Goal: Task Accomplishment & Management: Complete application form

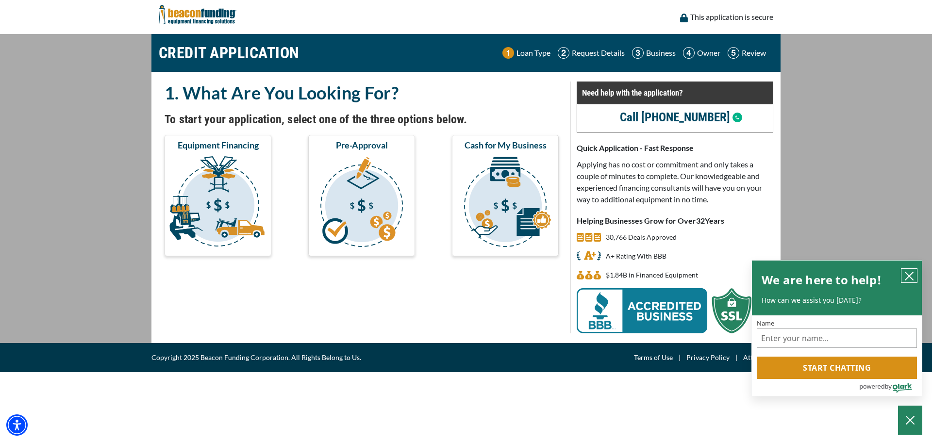
click at [904, 275] on icon "close chatbox" at bounding box center [909, 276] width 10 height 10
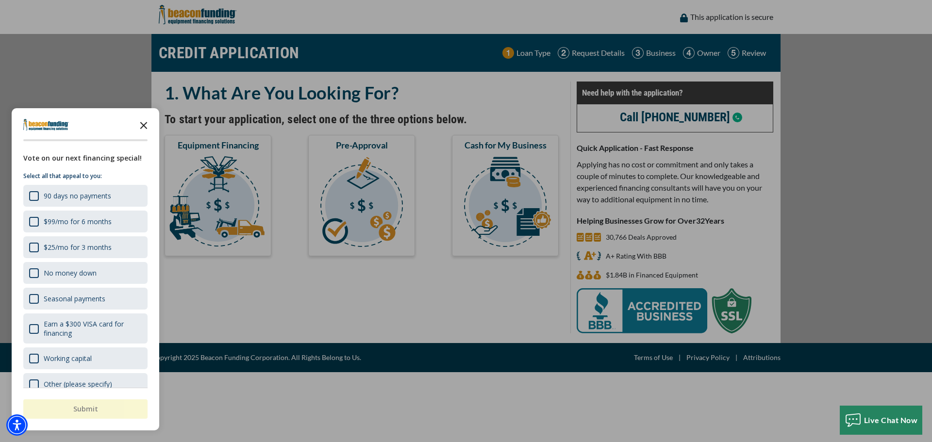
click at [142, 128] on polygon "Close the survey" at bounding box center [143, 125] width 7 height 7
